Goal: Task Accomplishment & Management: Manage account settings

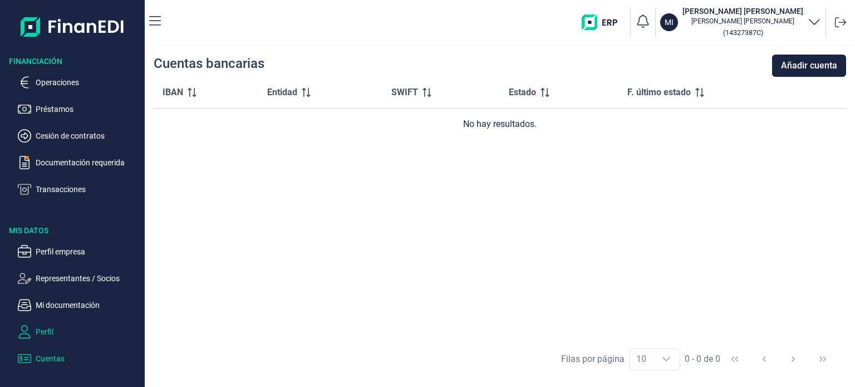
click at [48, 330] on p "Perfil" at bounding box center [88, 331] width 105 height 13
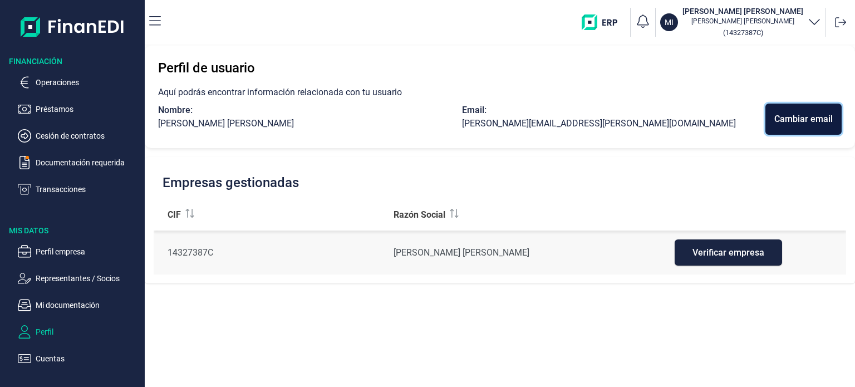
click at [797, 126] on button "Cambiar email" at bounding box center [804, 119] width 76 height 31
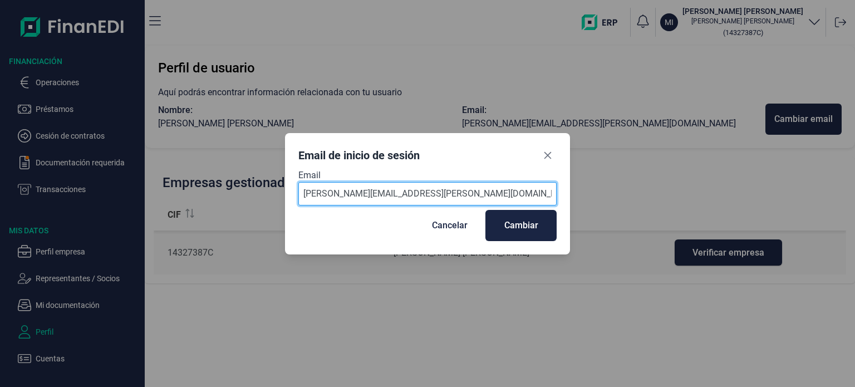
drag, startPoint x: 494, startPoint y: 195, endPoint x: 176, endPoint y: 195, distance: 318.5
click at [176, 195] on div "Email de inicio de sesión Email [PERSON_NAME][EMAIL_ADDRESS][PERSON_NAME][DOMAI…" at bounding box center [427, 193] width 855 height 387
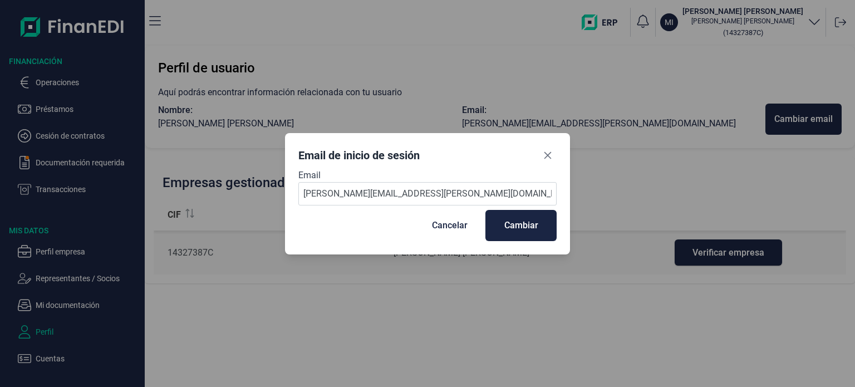
click at [422, 291] on div "Email de inicio de sesión Email [PERSON_NAME][EMAIL_ADDRESS][PERSON_NAME][DOMAI…" at bounding box center [427, 193] width 855 height 387
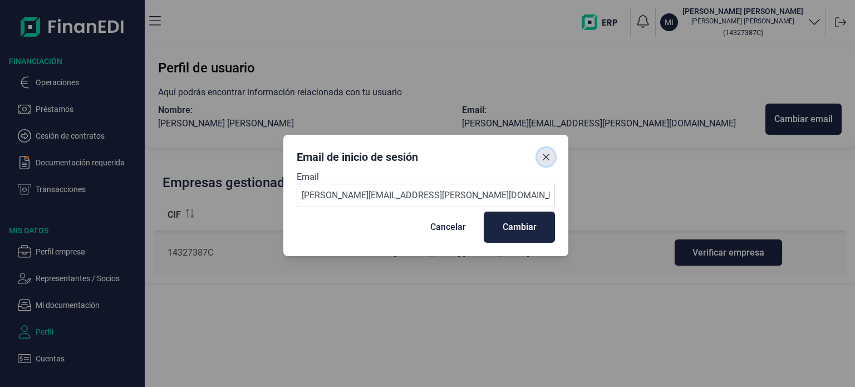
click at [549, 151] on button "Close" at bounding box center [546, 157] width 18 height 18
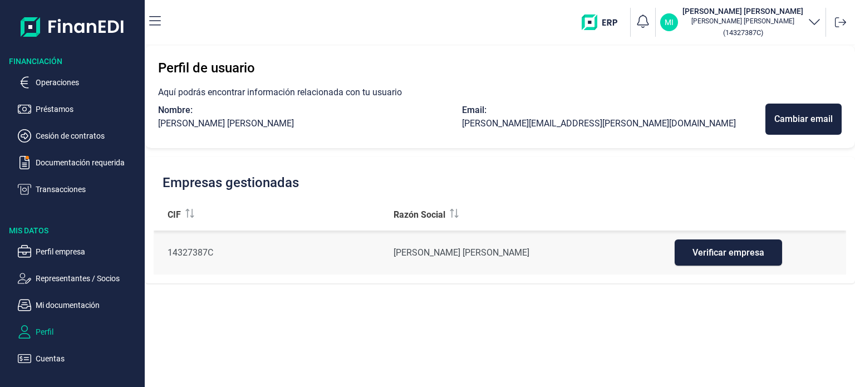
click at [670, 24] on div "MI" at bounding box center [669, 22] width 18 height 18
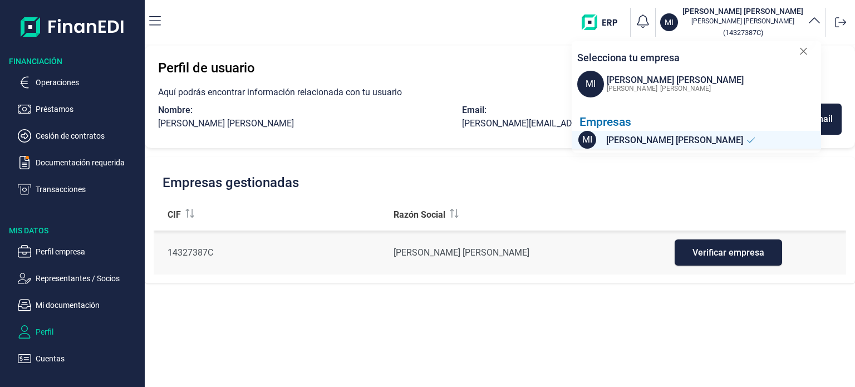
click at [802, 51] on icon at bounding box center [803, 51] width 8 height 11
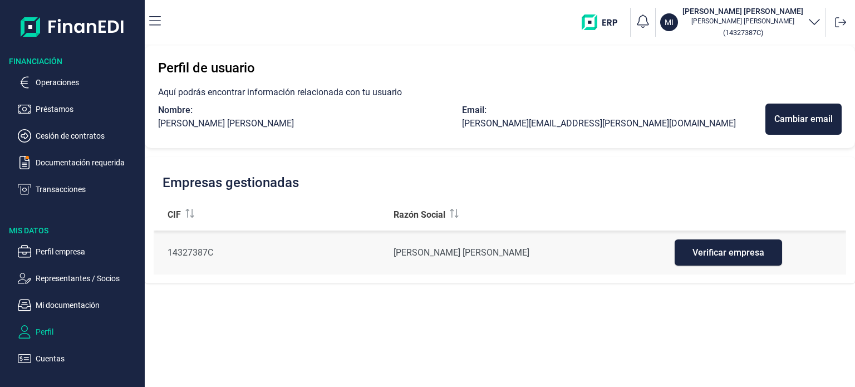
click at [93, 31] on img at bounding box center [73, 27] width 104 height 36
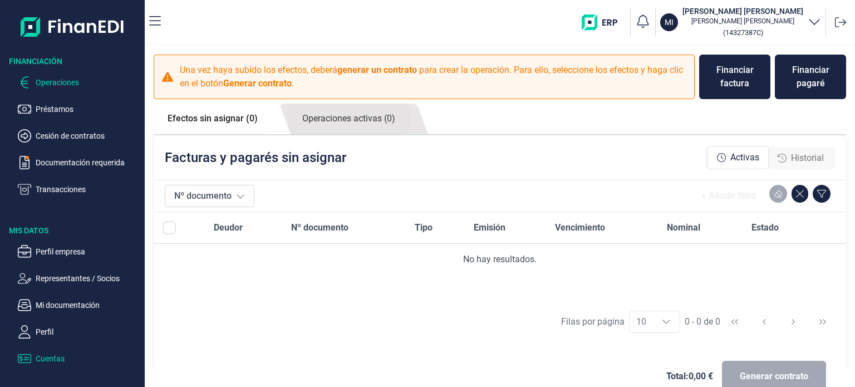
click at [65, 358] on p "Cuentas" at bounding box center [88, 358] width 105 height 13
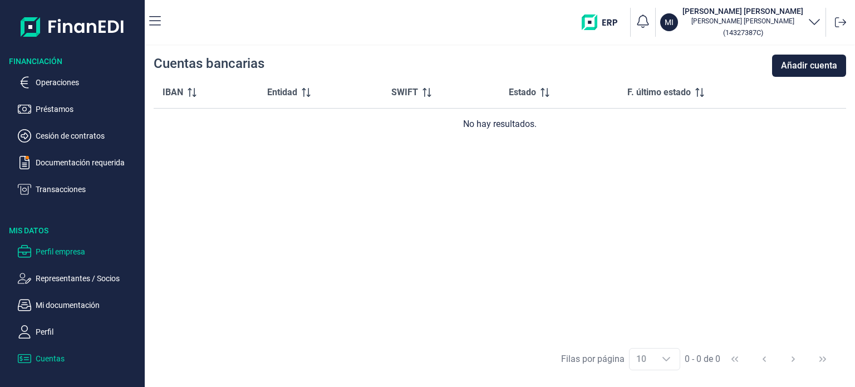
click at [99, 246] on p "Perfil empresa" at bounding box center [88, 251] width 105 height 13
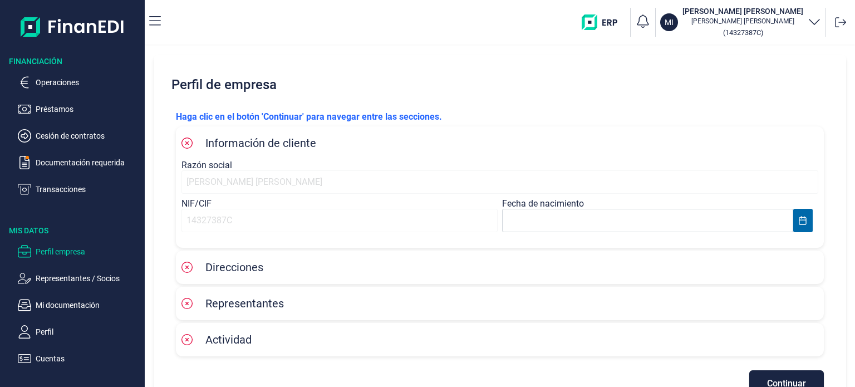
click at [290, 141] on span "Información de cliente" at bounding box center [260, 142] width 111 height 13
click at [194, 144] on span "Información de cliente" at bounding box center [248, 142] width 135 height 13
click at [191, 141] on icon at bounding box center [186, 143] width 11 height 11
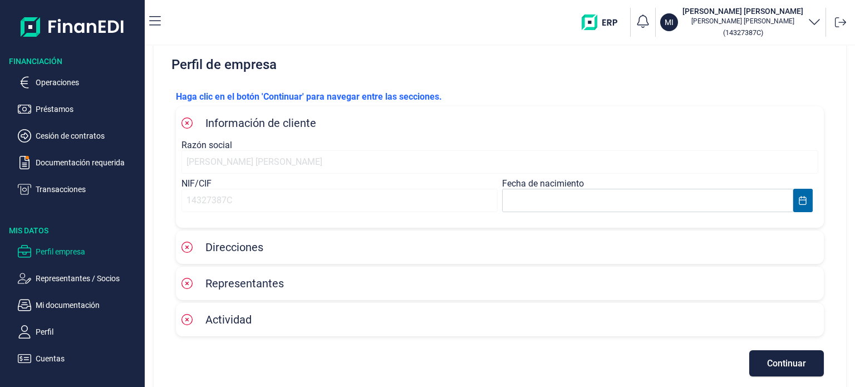
scroll to position [31, 0]
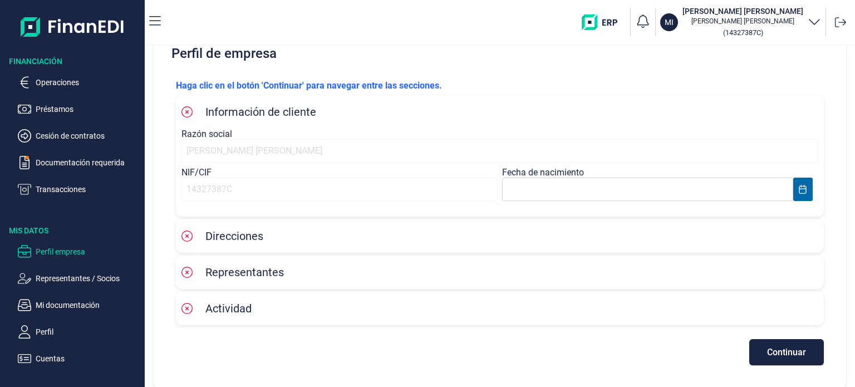
click at [192, 237] on icon at bounding box center [186, 235] width 11 height 11
click at [344, 274] on div "Representantes" at bounding box center [499, 272] width 637 height 17
drag, startPoint x: 241, startPoint y: 177, endPoint x: 305, endPoint y: 198, distance: 67.3
click at [244, 179] on div "14327387C" at bounding box center [339, 189] width 316 height 23
click at [305, 198] on div "14327387C" at bounding box center [339, 189] width 316 height 23
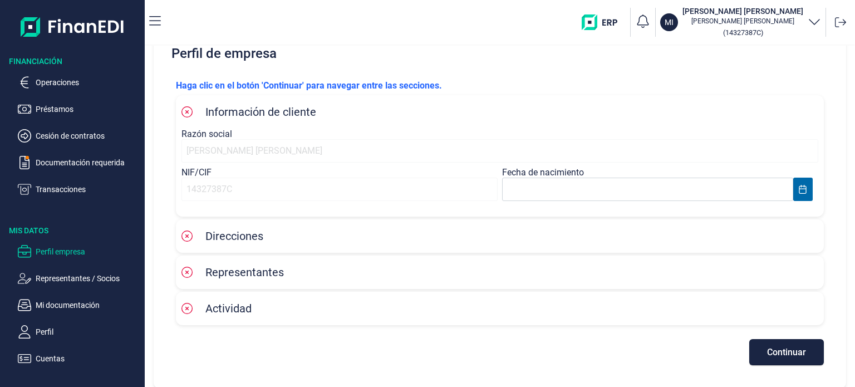
click at [57, 281] on p "Representantes / Socios" at bounding box center [88, 278] width 105 height 13
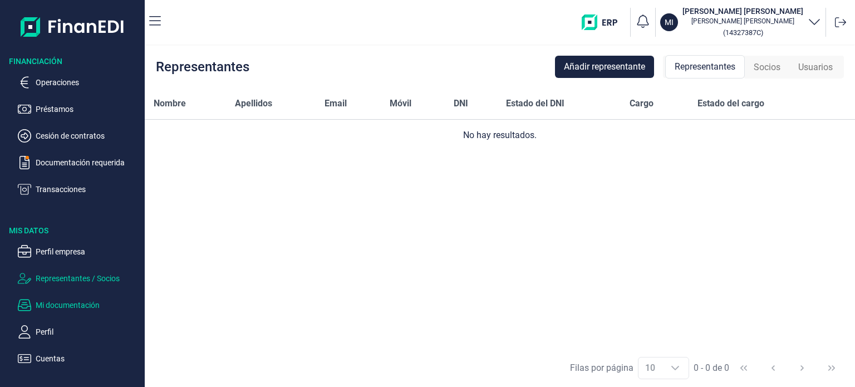
click at [77, 308] on p "Mi documentación" at bounding box center [88, 304] width 105 height 13
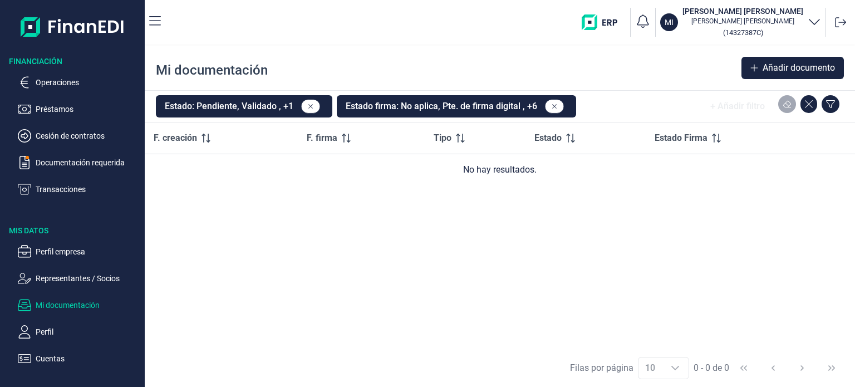
click at [81, 322] on ul "Perfil empresa Representantes / Socios Mi documentación Perfil Cuentas" at bounding box center [72, 300] width 145 height 129
click at [47, 334] on p "Perfil" at bounding box center [88, 331] width 105 height 13
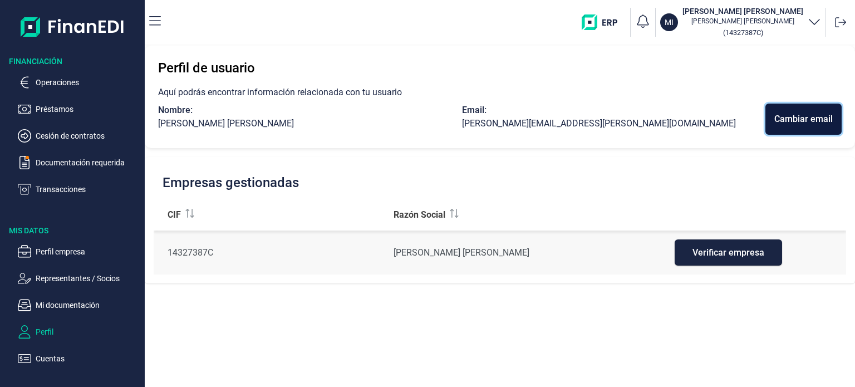
click at [808, 116] on div "Cambiar email" at bounding box center [803, 118] width 58 height 13
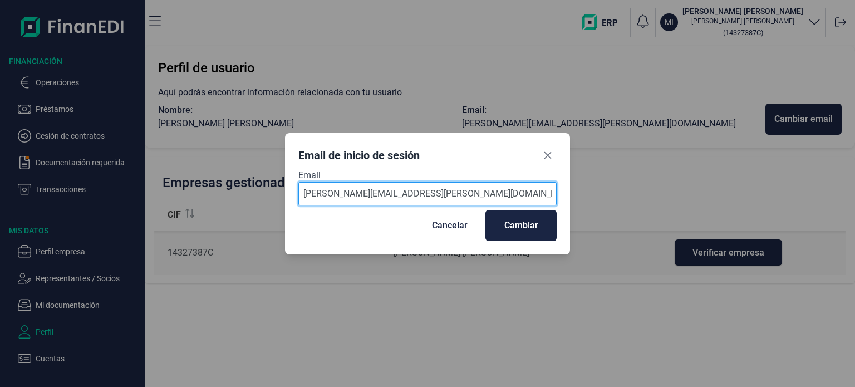
drag, startPoint x: 258, startPoint y: 199, endPoint x: 212, endPoint y: 205, distance: 46.6
click at [212, 205] on div "Email de inicio de sesión Email [PERSON_NAME][EMAIL_ADDRESS][PERSON_NAME][DOMAI…" at bounding box center [427, 193] width 855 height 387
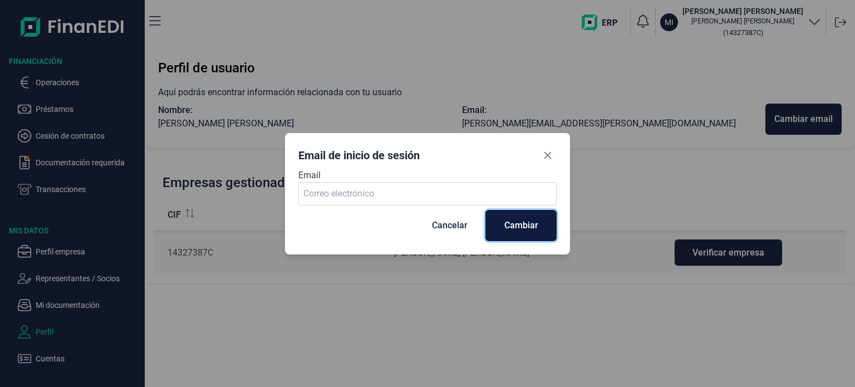
click at [538, 212] on button "Cambiar" at bounding box center [520, 225] width 71 height 31
click at [533, 222] on div "Perfil de usuario Aquí podrás encontrar información relacionada con tu usuario …" at bounding box center [500, 216] width 710 height 341
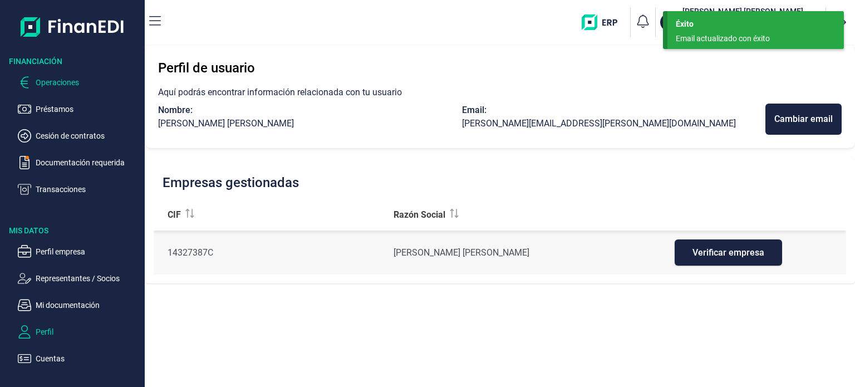
click at [74, 80] on p "Operaciones" at bounding box center [88, 82] width 105 height 13
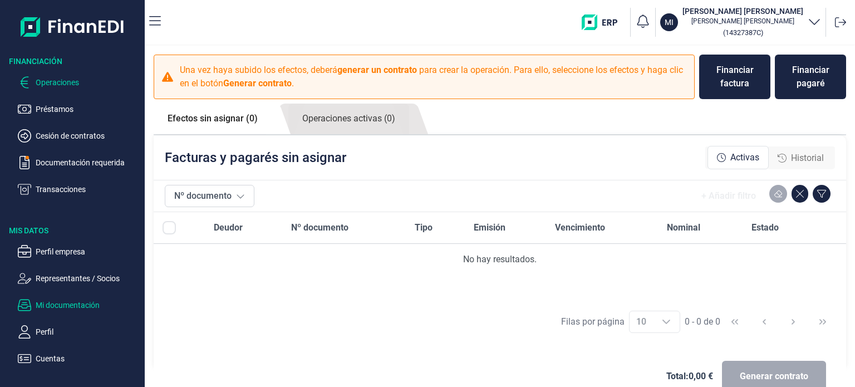
click at [80, 302] on p "Mi documentación" at bounding box center [88, 304] width 105 height 13
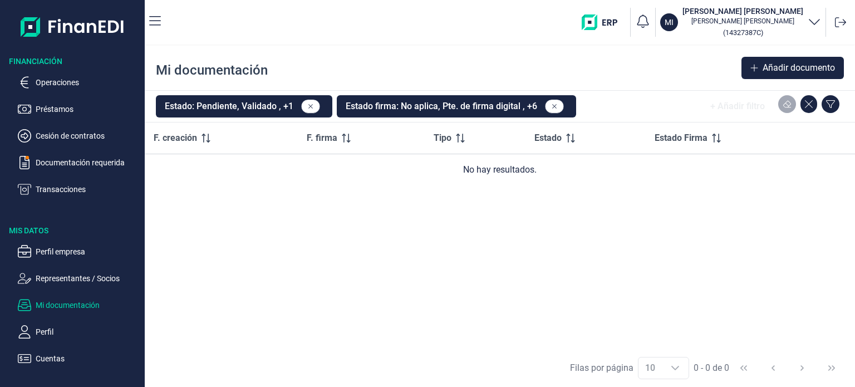
click at [811, 16] on icon "button" at bounding box center [814, 20] width 13 height 13
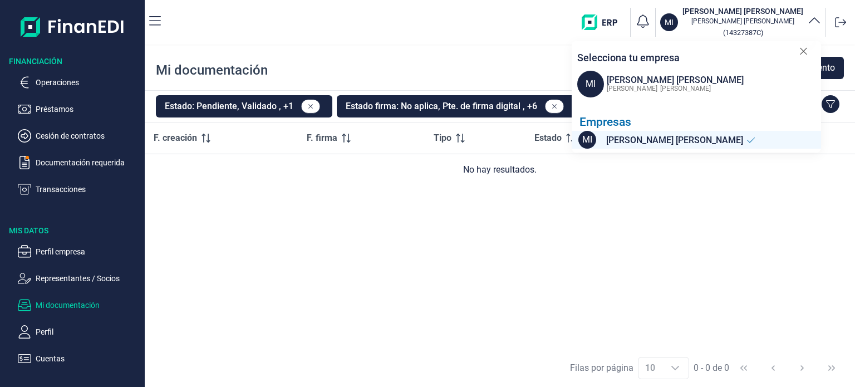
drag, startPoint x: 636, startPoint y: 83, endPoint x: 612, endPoint y: 85, distance: 23.5
click at [634, 83] on div "[PERSON_NAME] [PERSON_NAME]" at bounding box center [674, 87] width 140 height 13
click at [590, 81] on span "MI" at bounding box center [590, 84] width 27 height 27
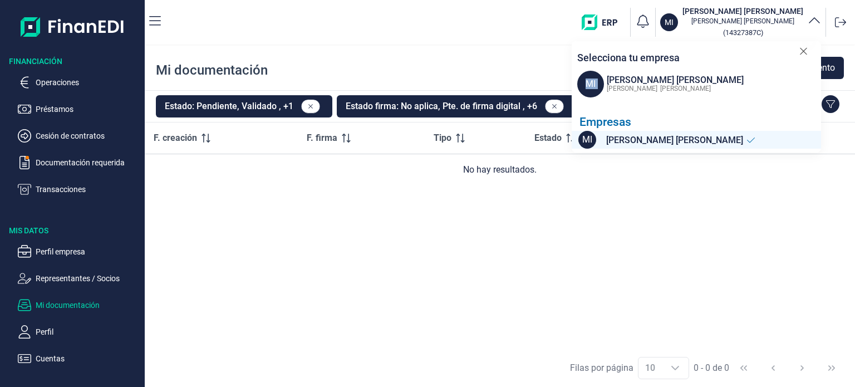
click at [590, 81] on span "MI" at bounding box center [590, 84] width 27 height 27
click at [585, 145] on span "MI" at bounding box center [587, 140] width 18 height 18
click at [818, 19] on icon "button" at bounding box center [814, 20] width 13 height 13
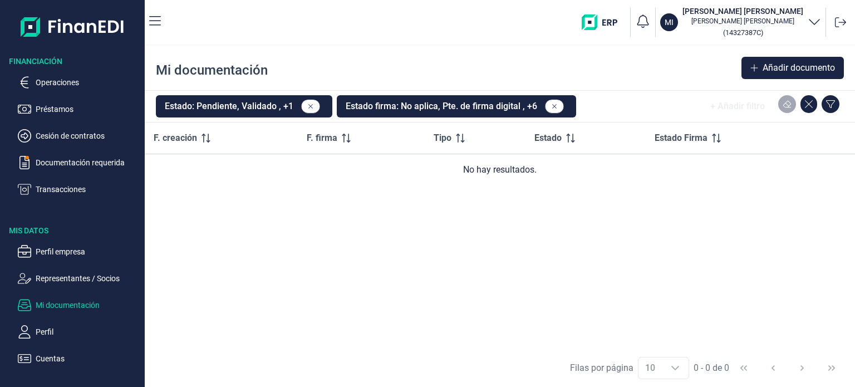
click at [590, 22] on img "button" at bounding box center [604, 22] width 44 height 16
